Goal: Navigation & Orientation: Find specific page/section

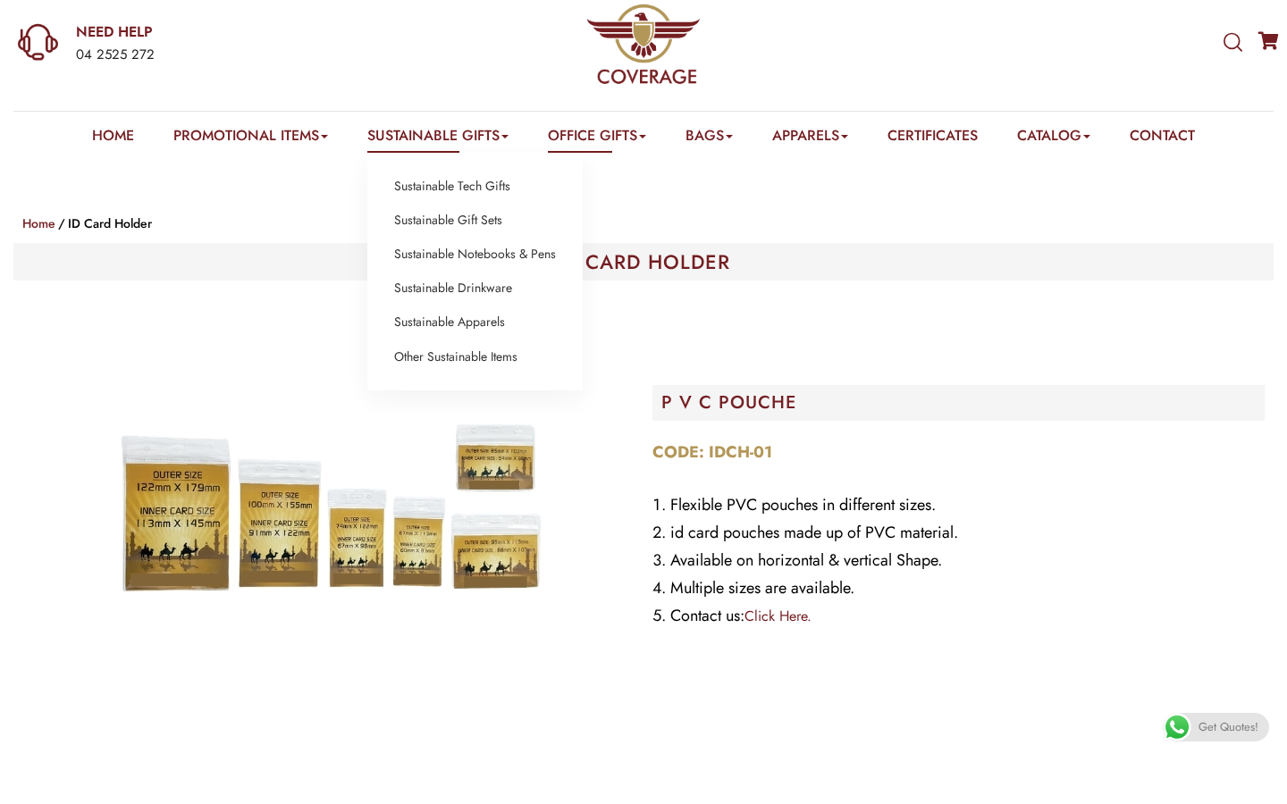
scroll to position [66, 0]
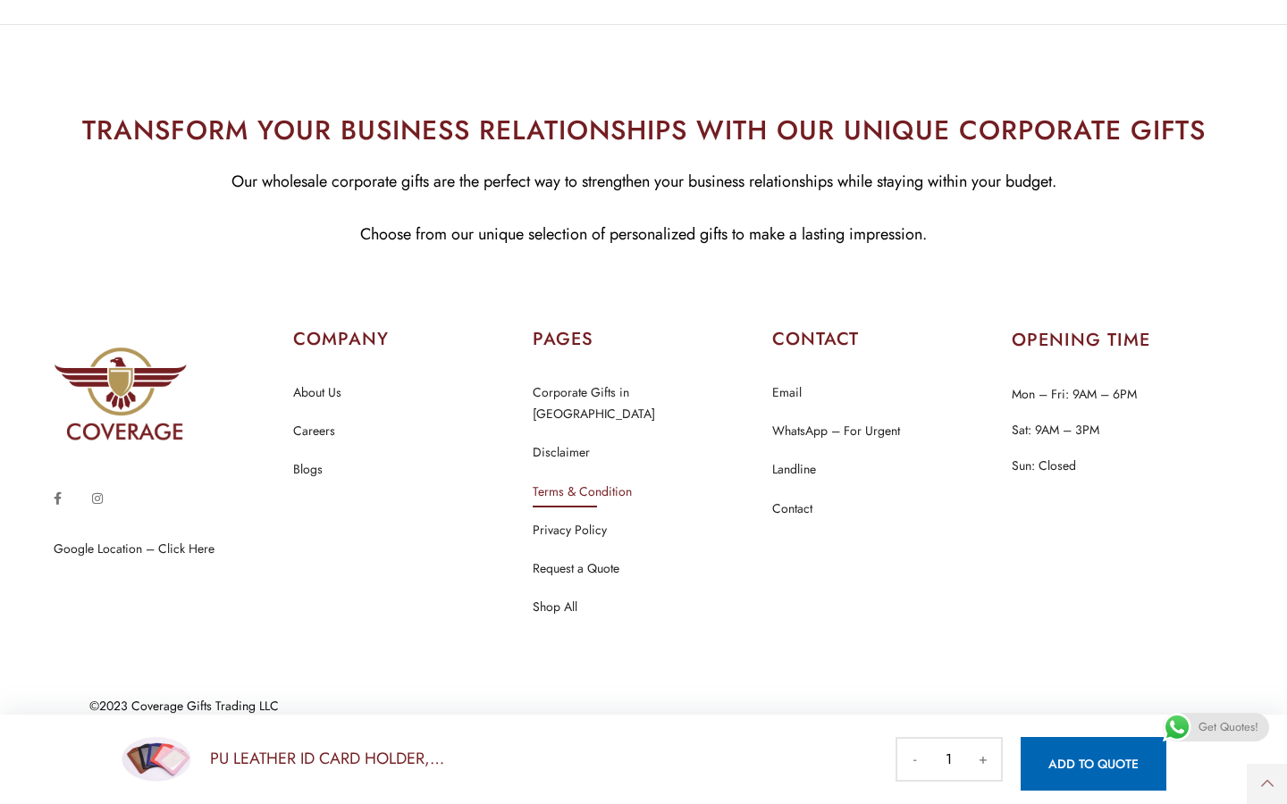
scroll to position [1266, 0]
click at [787, 501] on link "Contact" at bounding box center [792, 510] width 40 height 23
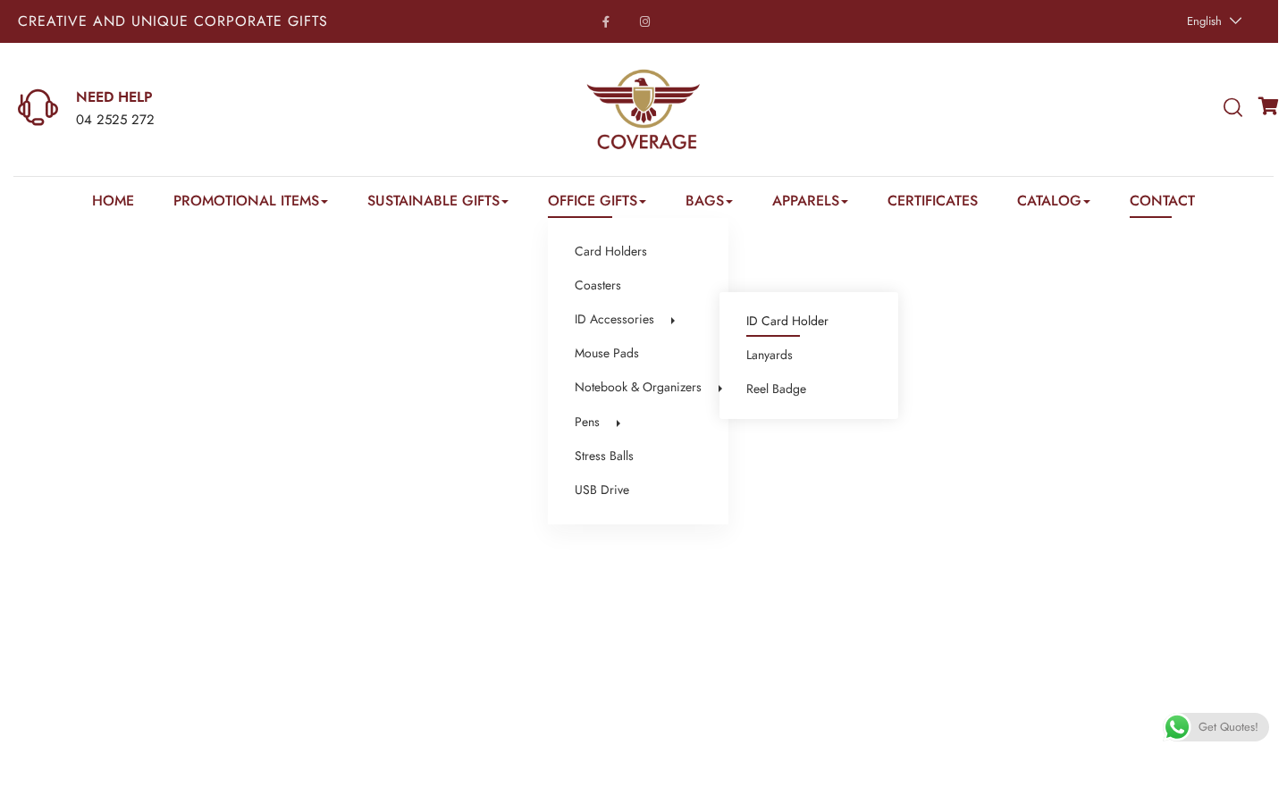
click at [775, 326] on link "ID Card Holder" at bounding box center [787, 321] width 82 height 23
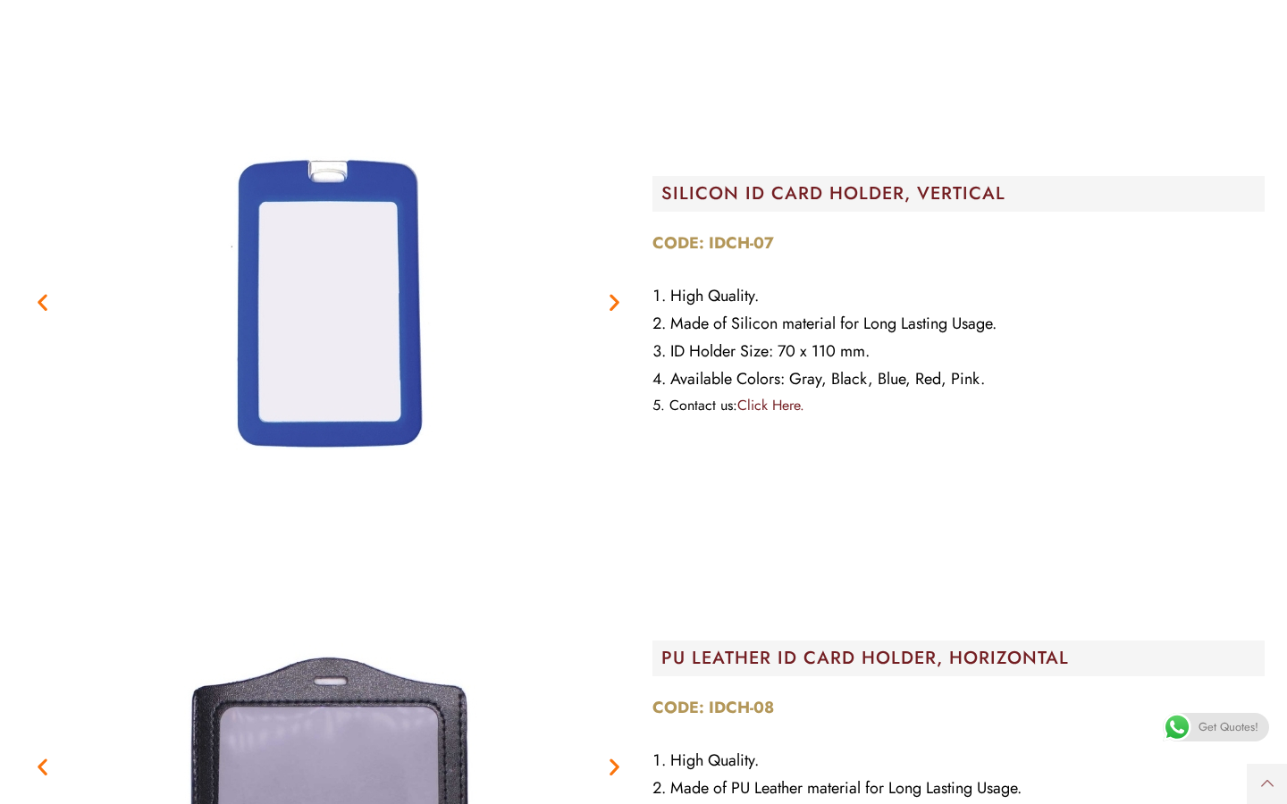
scroll to position [3071, 0]
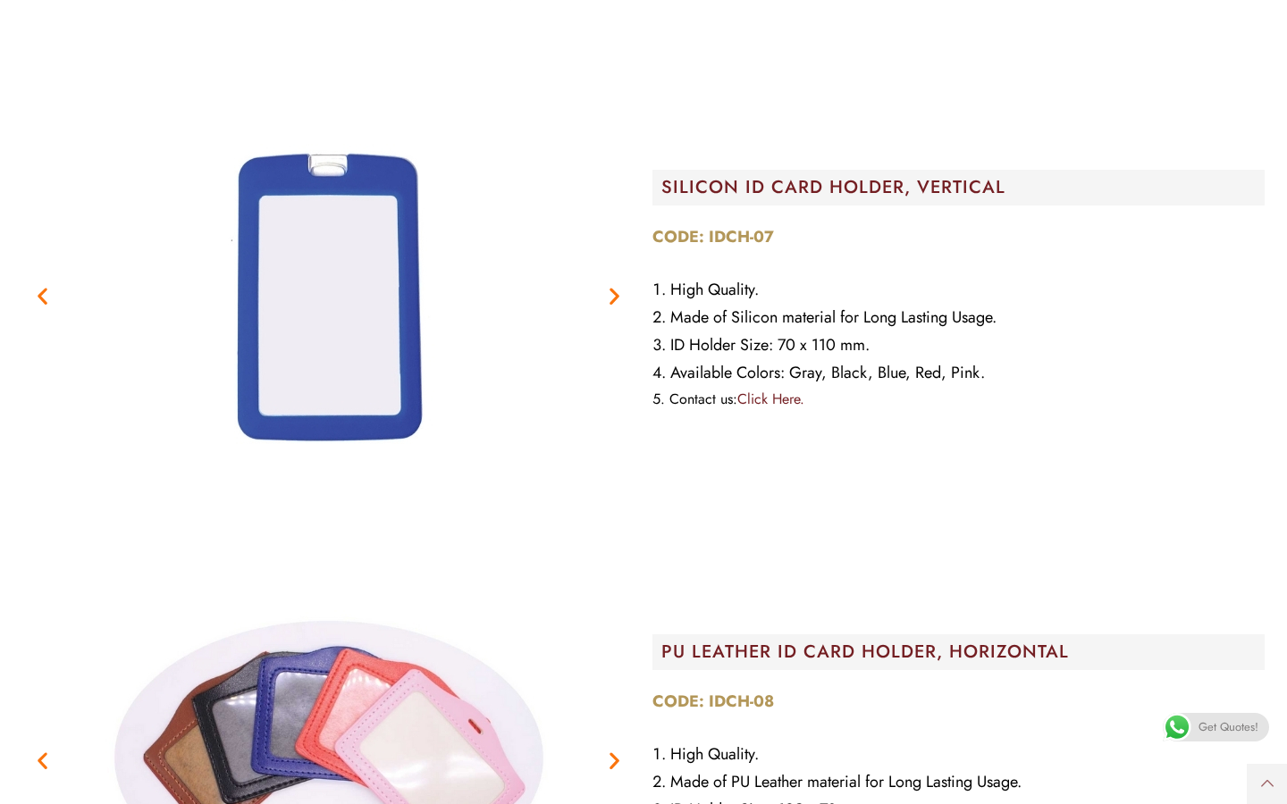
click at [611, 295] on icon "Next slide" at bounding box center [614, 296] width 22 height 22
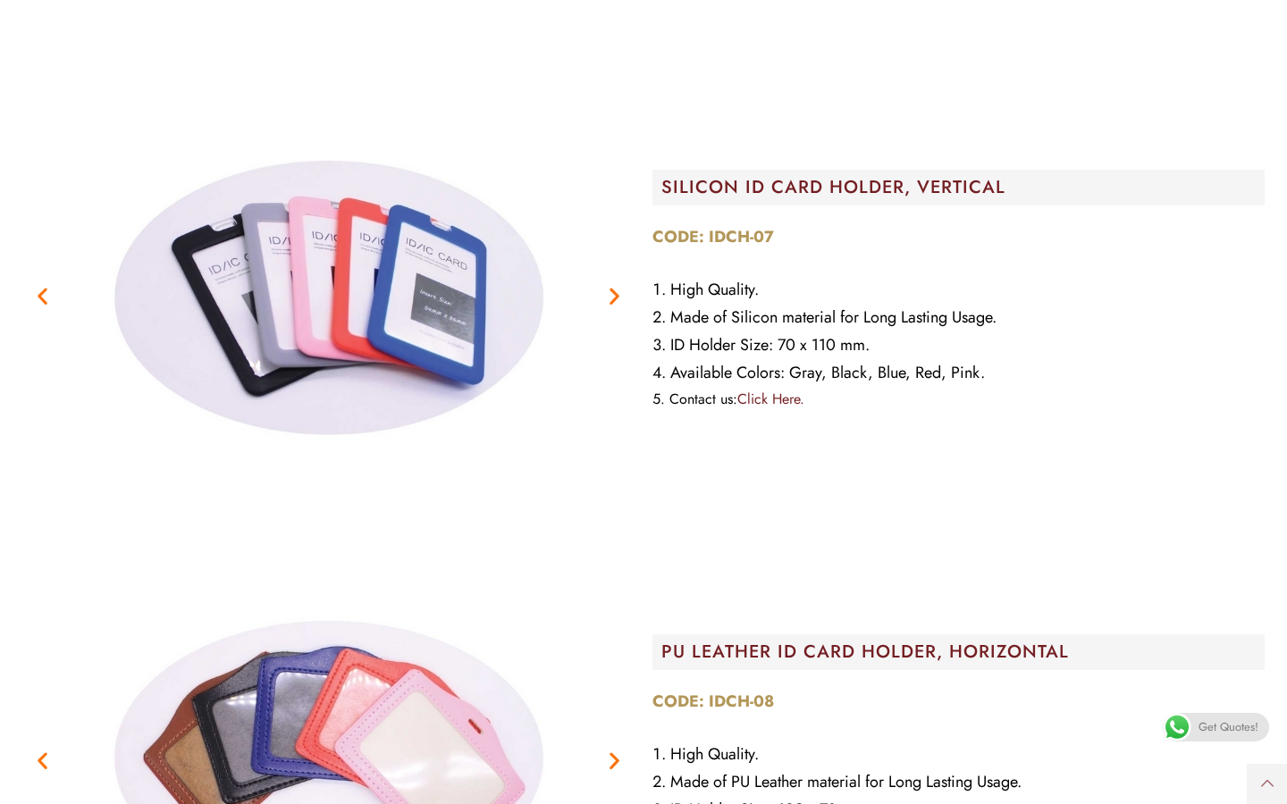
click at [611, 295] on icon "Next slide" at bounding box center [614, 296] width 22 height 22
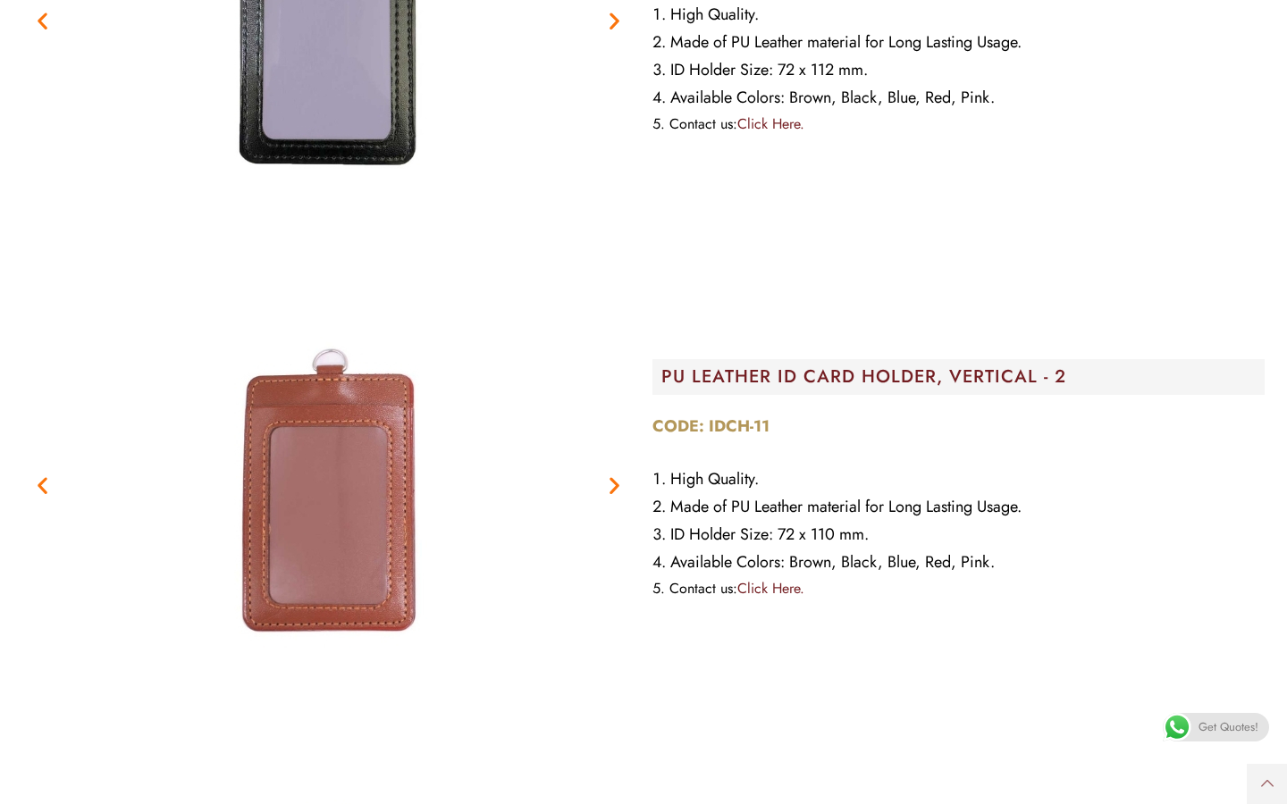
scroll to position [4821, 0]
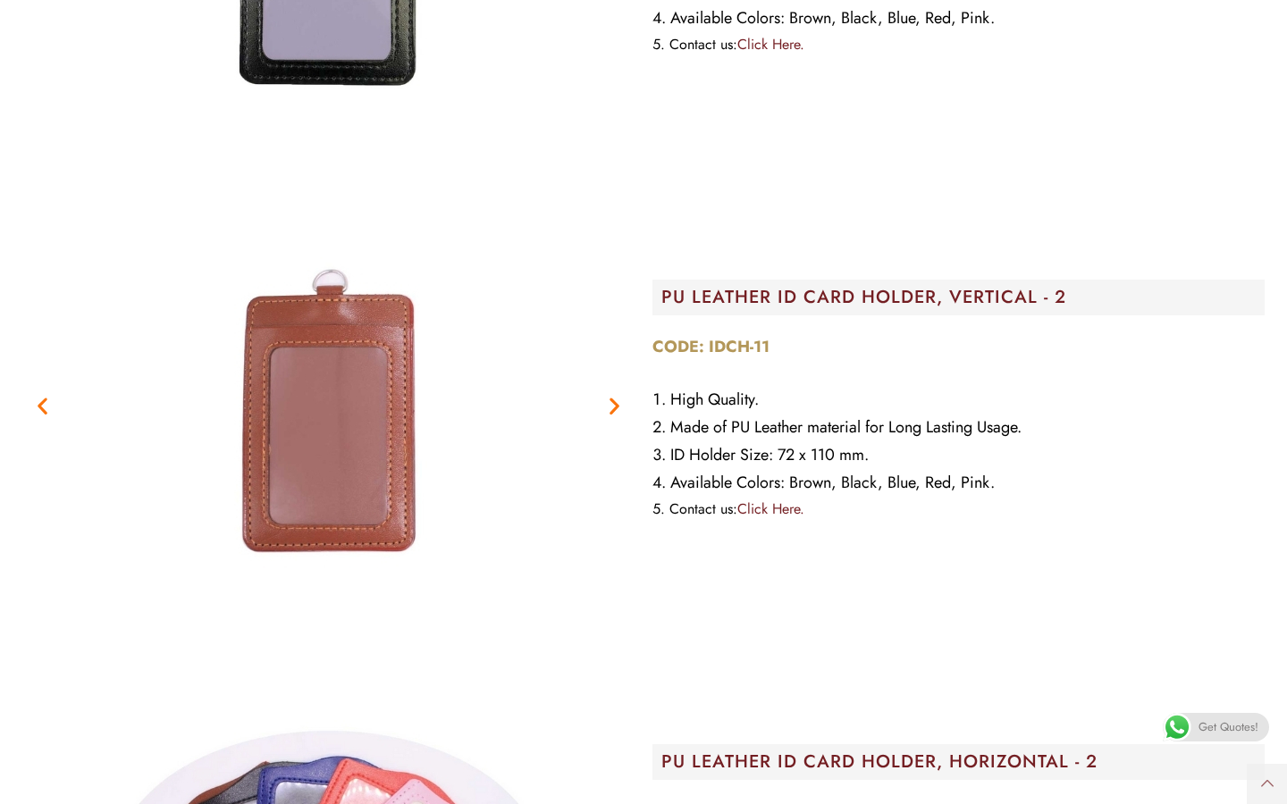
click at [620, 409] on icon "Next slide" at bounding box center [614, 406] width 22 height 22
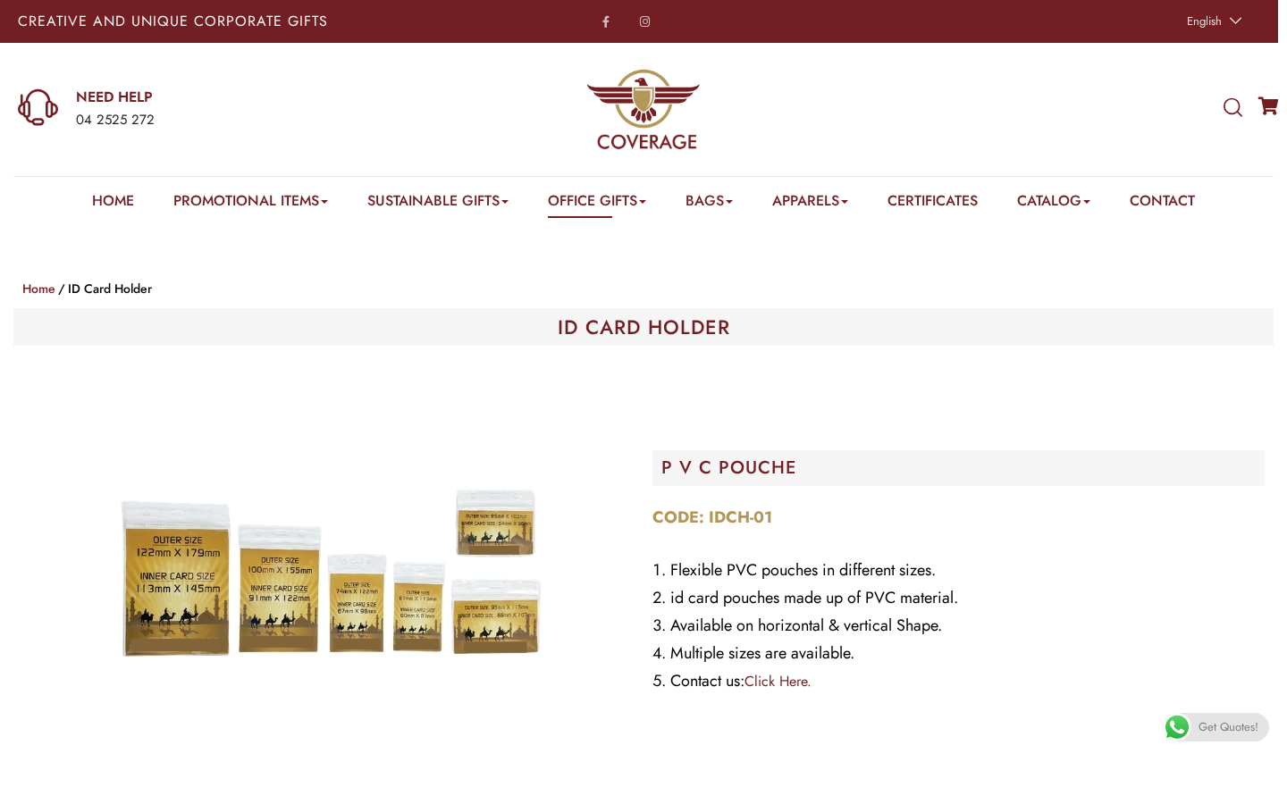
scroll to position [0, 0]
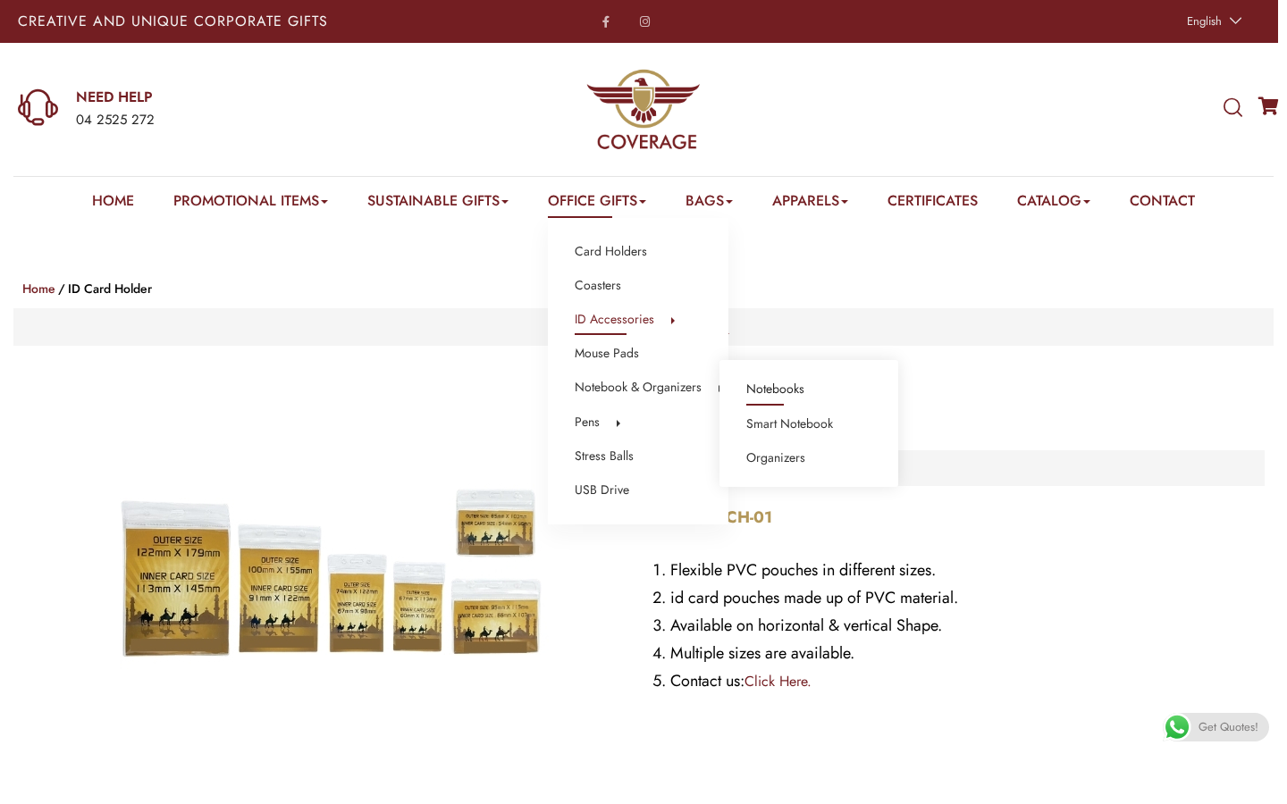
click at [769, 395] on link "Notebooks" at bounding box center [775, 389] width 58 height 23
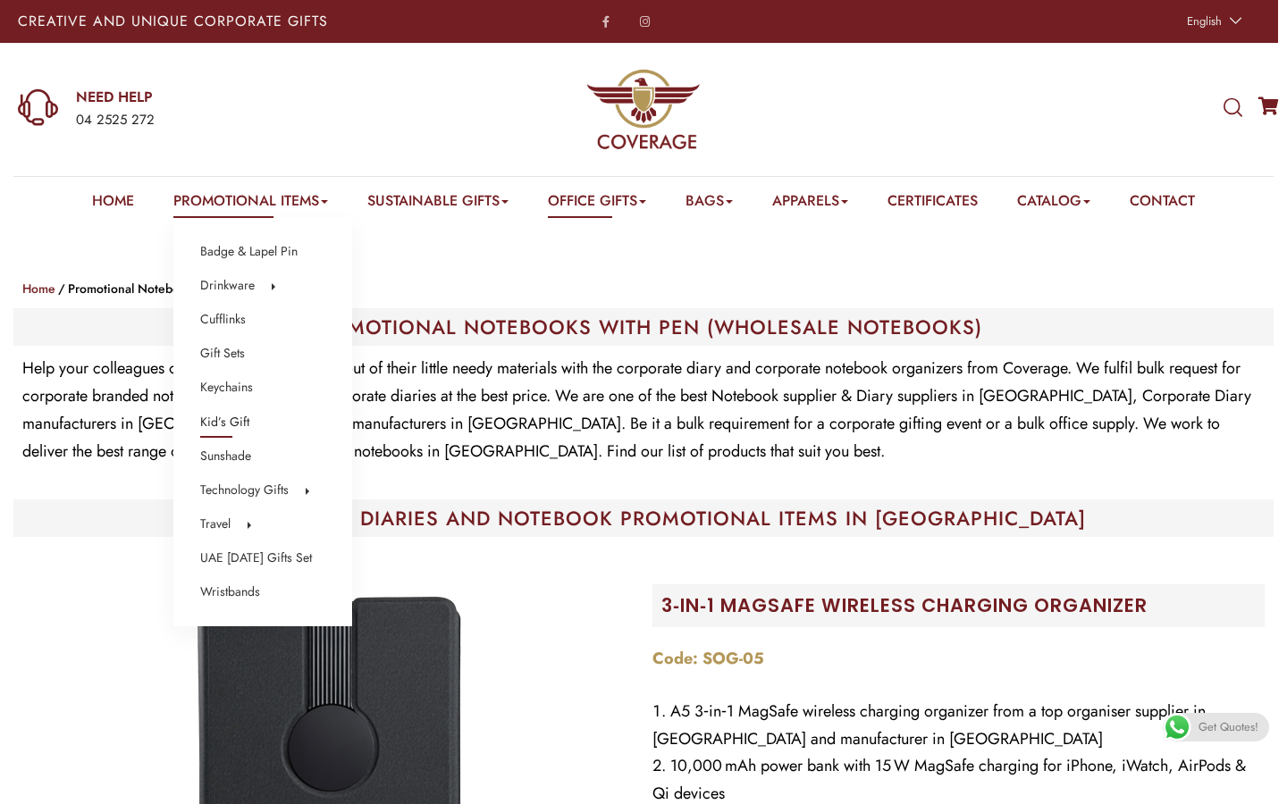
click at [215, 420] on link "Kid’s Gift" at bounding box center [224, 422] width 49 height 23
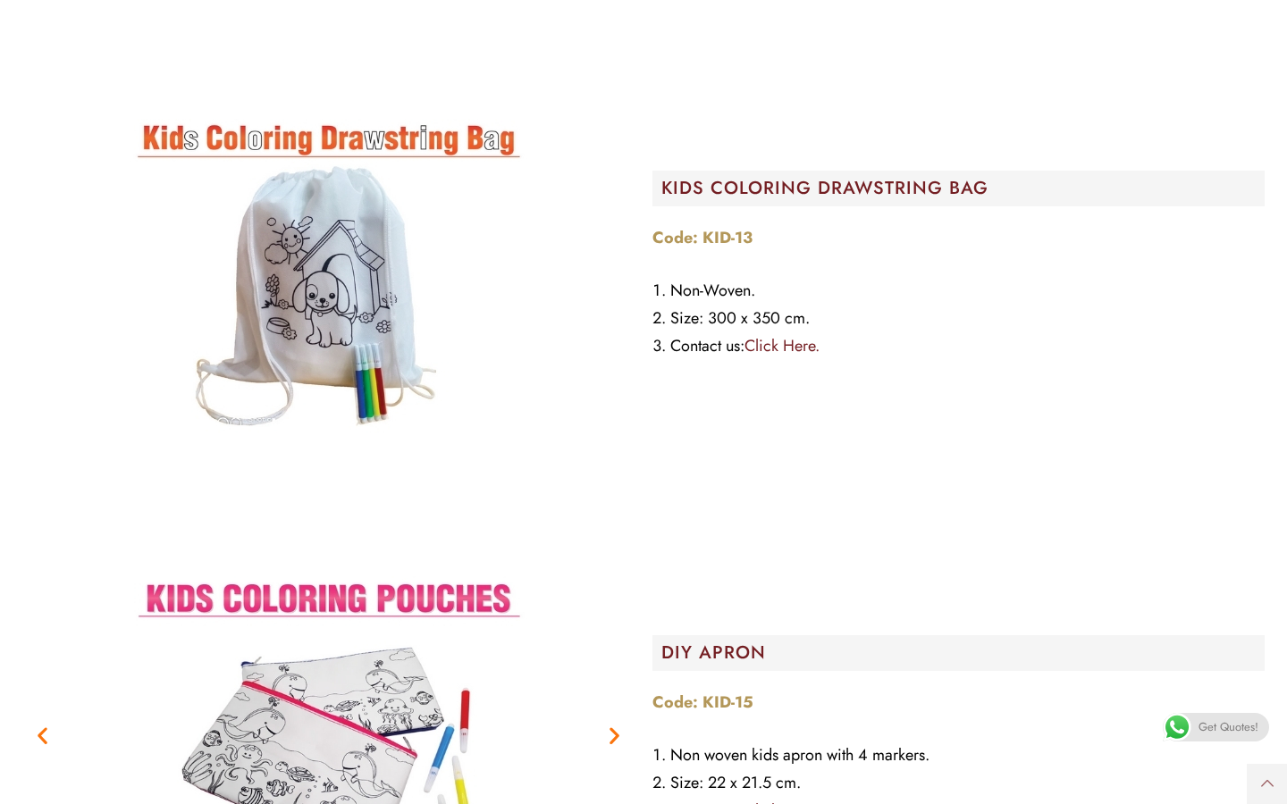
scroll to position [7738, 0]
